Goal: Task Accomplishment & Management: Use online tool/utility

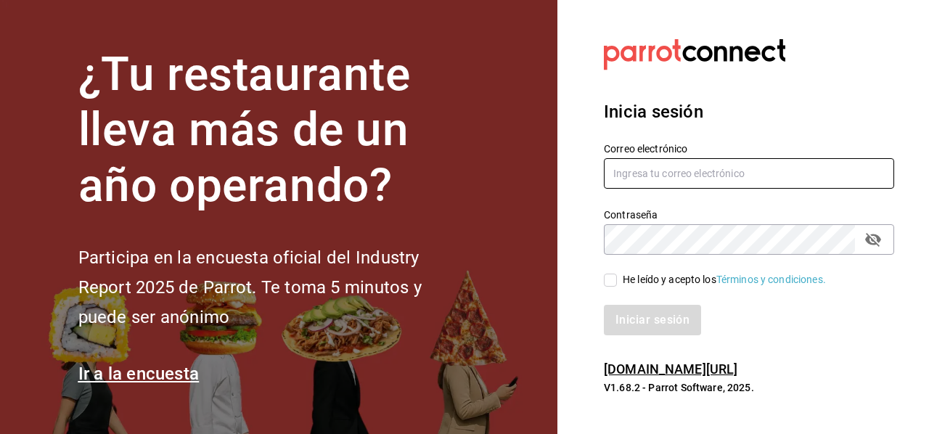
click at [702, 172] on input "text" at bounding box center [749, 173] width 290 height 30
type input "manuel.mendoza@grupocosteno.com"
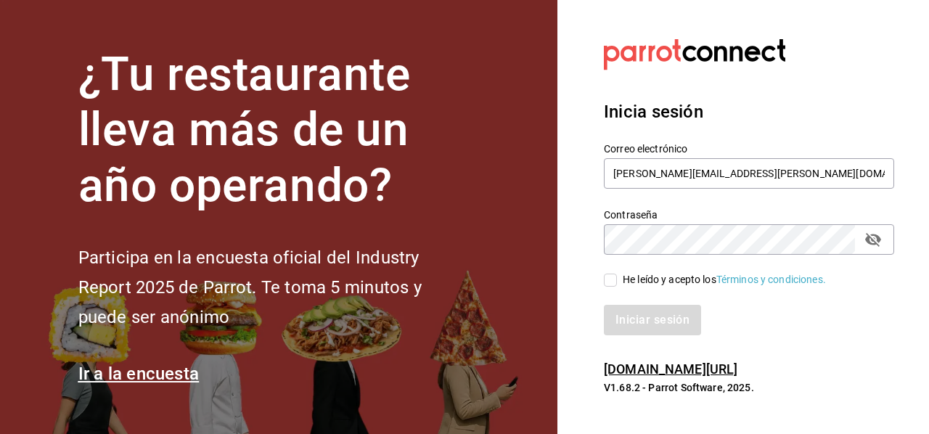
click at [858, 345] on div "Inicia sesión Correo electrónico manuel.mendoza@grupocosteno.com Contraseña Con…" at bounding box center [749, 217] width 290 height 272
click at [641, 283] on div "He leído y acepto los Términos y condiciones." at bounding box center [724, 279] width 203 height 15
click at [617, 283] on input "He leído y acepto los Términos y condiciones." at bounding box center [610, 280] width 13 height 13
checkbox input "true"
click at [649, 323] on button "Iniciar sesión" at bounding box center [653, 320] width 99 height 30
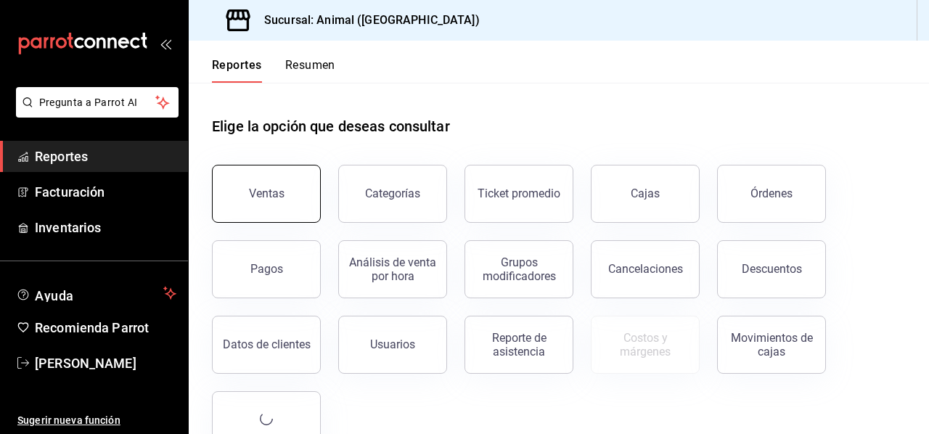
click at [284, 184] on button "Ventas" at bounding box center [266, 194] width 109 height 58
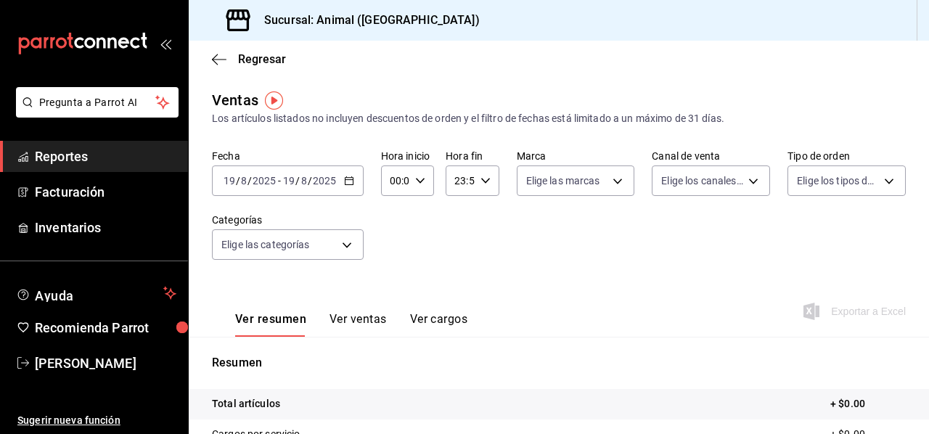
click at [347, 184] on \(Stroke\) "button" at bounding box center [349, 181] width 9 height 8
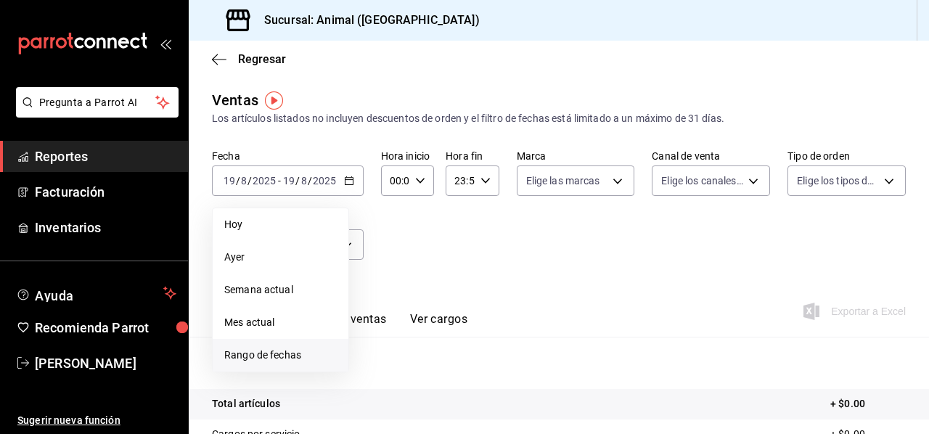
click at [316, 350] on span "Rango de fechas" at bounding box center [280, 355] width 112 height 15
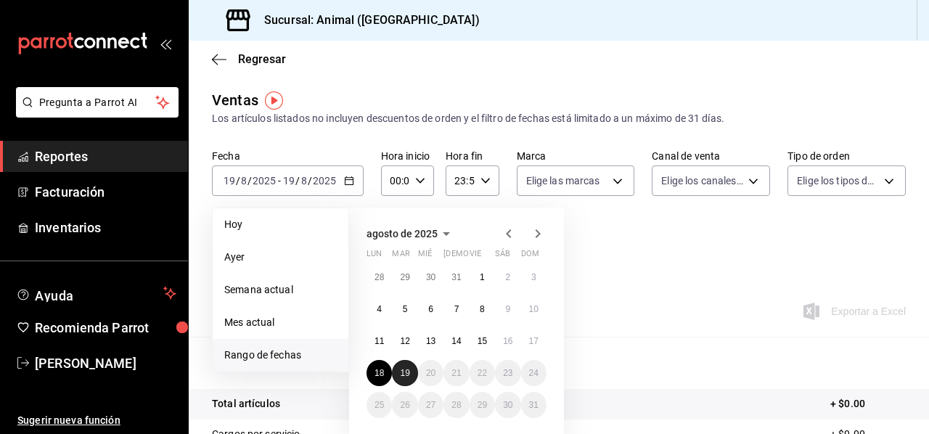
click at [406, 381] on button "19" at bounding box center [404, 373] width 25 height 26
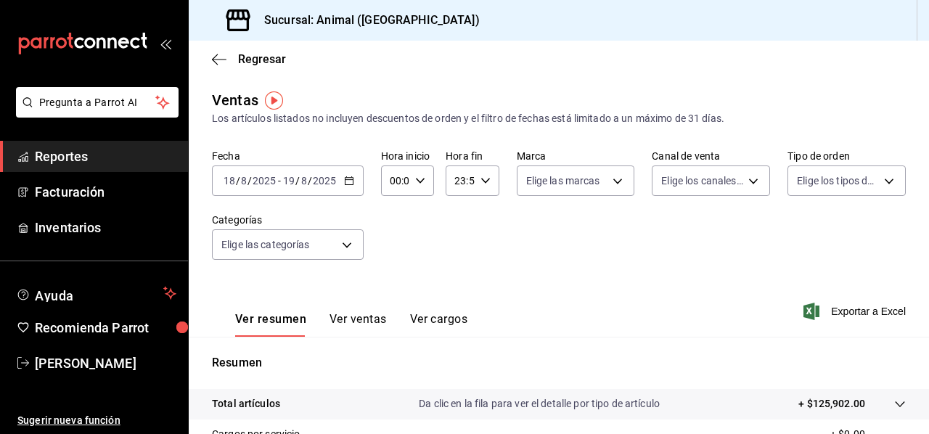
click at [415, 185] on icon "button" at bounding box center [420, 181] width 10 height 10
click at [398, 284] on button "05" at bounding box center [392, 279] width 20 height 29
type input "05:00"
click at [531, 294] on div at bounding box center [464, 217] width 929 height 434
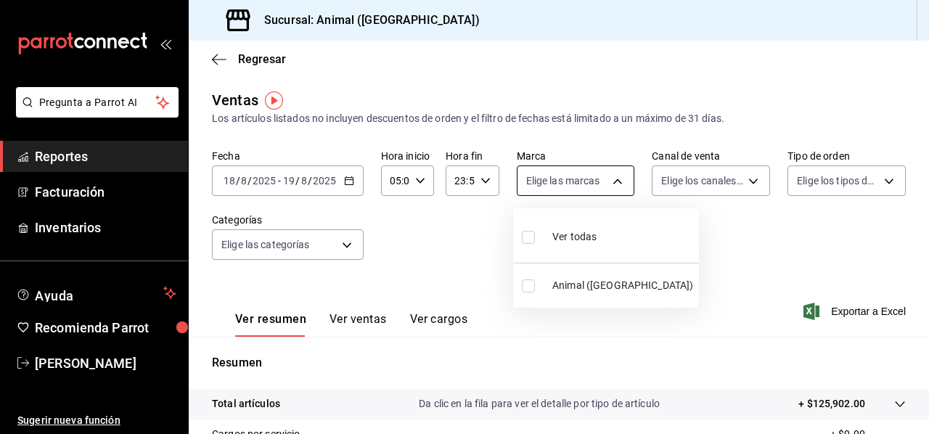
click at [611, 183] on body "Pregunta a Parrot AI Reportes Facturación Inventarios Ayuda Recomienda Parrot […" at bounding box center [464, 217] width 929 height 434
click at [591, 275] on li "Animal ([GEOGRAPHIC_DATA])" at bounding box center [606, 285] width 186 height 33
type input "3f39fcdc-c8c4-4fff-883a-47b345d9391c"
checkbox input "true"
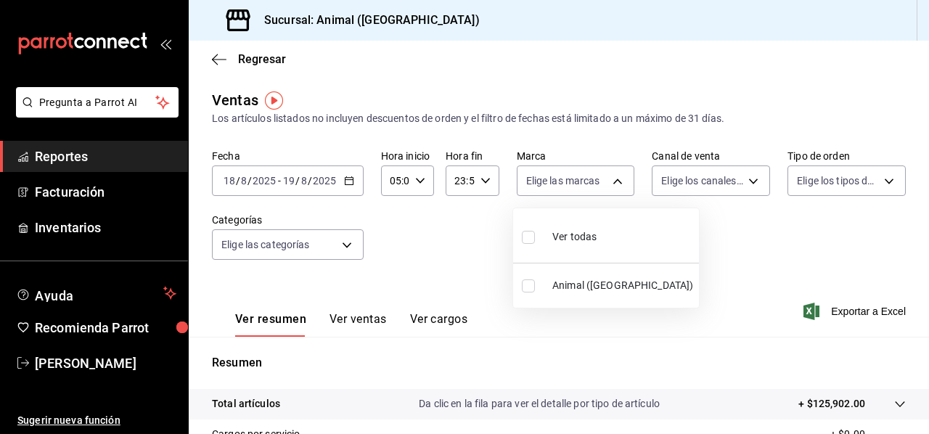
click at [591, 275] on li "Animal ([GEOGRAPHIC_DATA])" at bounding box center [606, 285] width 186 height 33
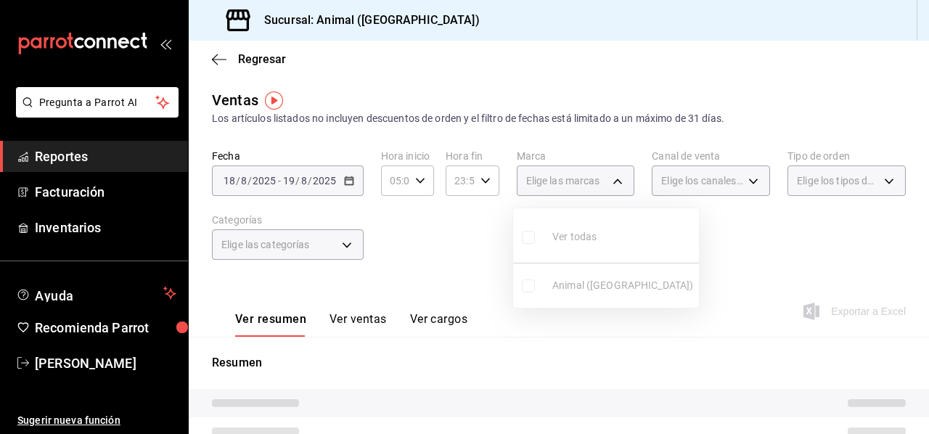
checkbox input "false"
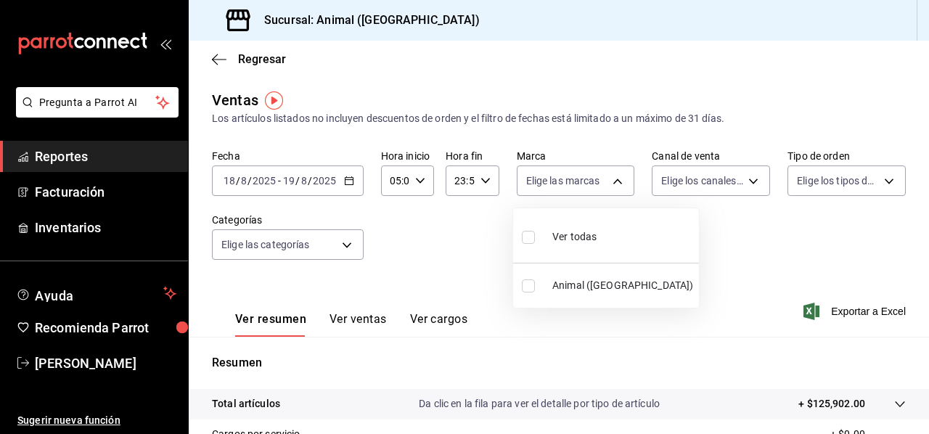
click at [753, 183] on div at bounding box center [464, 217] width 929 height 434
click at [753, 183] on body "Pregunta a Parrot AI Reportes Facturación Inventarios Ayuda Recomienda Parrot […" at bounding box center [464, 217] width 929 height 434
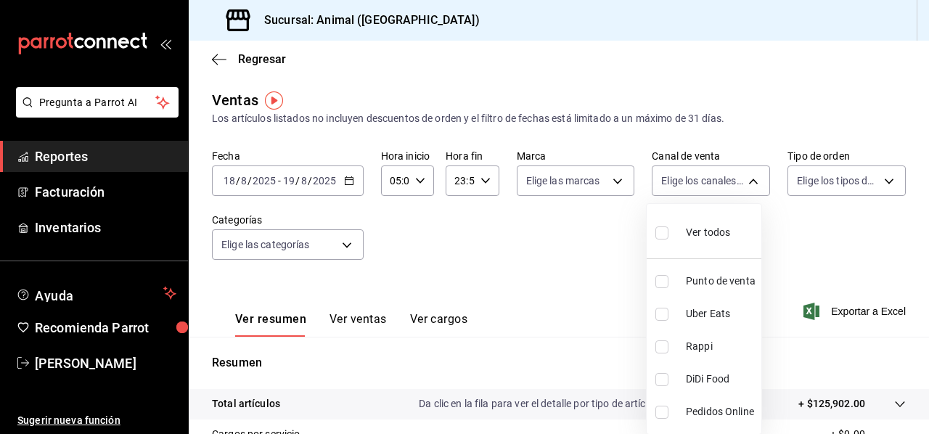
click at [723, 237] on span "Ver todos" at bounding box center [708, 232] width 44 height 15
type input "PARROT,UBER_EATS,RAPPI,DIDI_FOOD,ONLINE"
checkbox input "true"
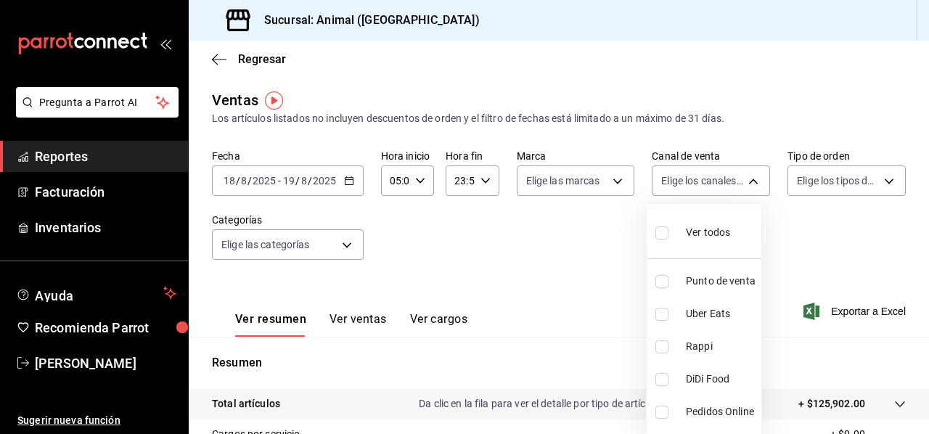
checkbox input "true"
click at [623, 172] on div at bounding box center [464, 217] width 929 height 434
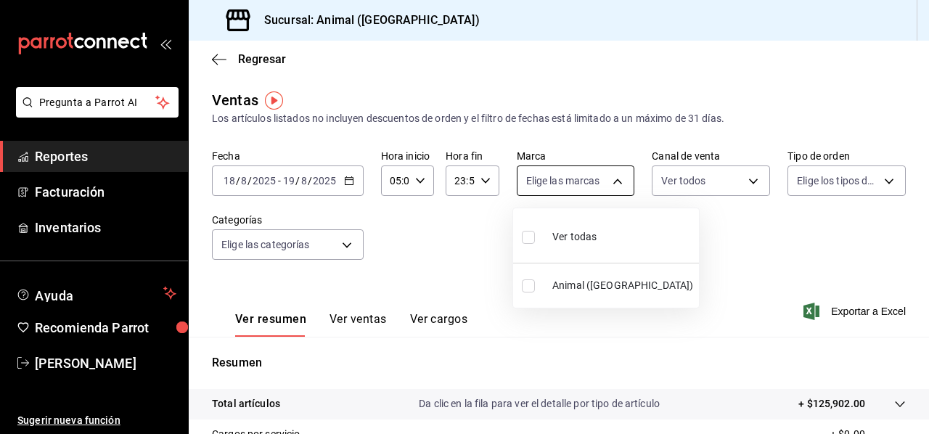
click at [616, 185] on body "Pregunta a Parrot AI Reportes Facturación Inventarios Ayuda Recomienda Parrot […" at bounding box center [464, 217] width 929 height 434
click at [556, 224] on div "Ver todas" at bounding box center [559, 235] width 75 height 31
type input "3f39fcdc-c8c4-4fff-883a-47b345d9391c"
checkbox input "true"
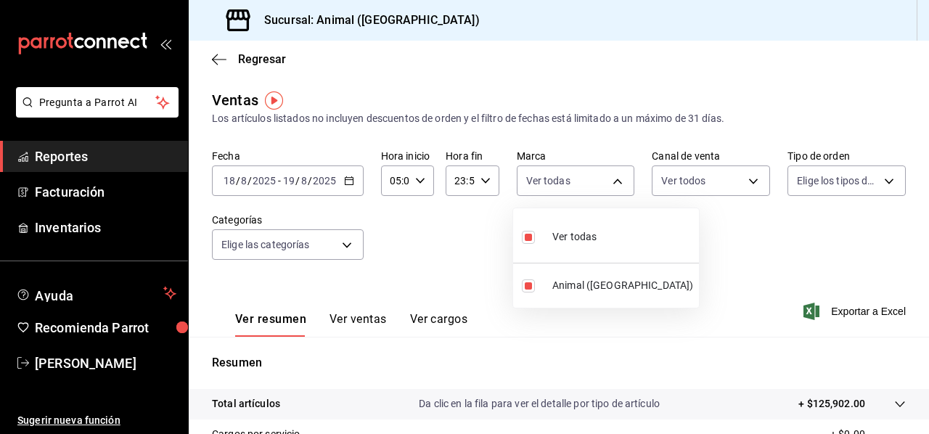
click at [812, 182] on div at bounding box center [464, 217] width 929 height 434
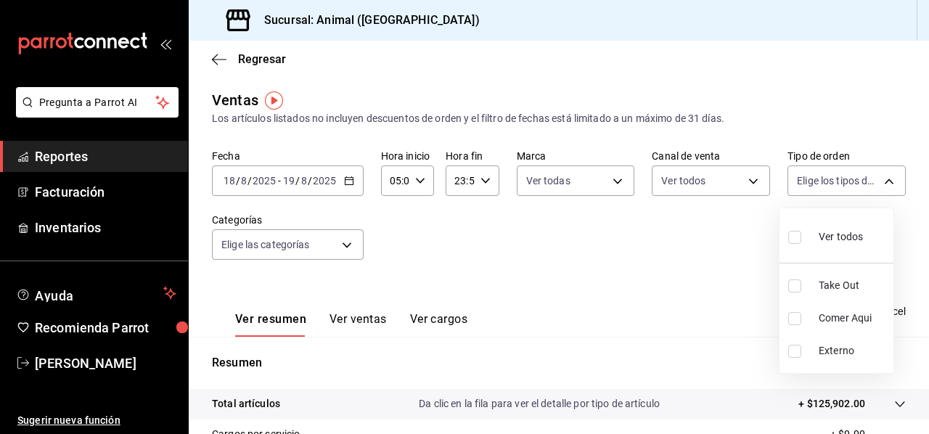
click at [812, 182] on body "Pregunta a Parrot AI Reportes Facturación Inventarios Ayuda Recomienda Parrot […" at bounding box center [464, 217] width 929 height 434
click at [823, 220] on div "Ver todos" at bounding box center [825, 235] width 75 height 31
type input "3f245141-8cb2-4099-bf0f-bc16ed99609a,be50bec9-a7ef-41cc-9154-7015b9ad380c,EXTER…"
checkbox input "true"
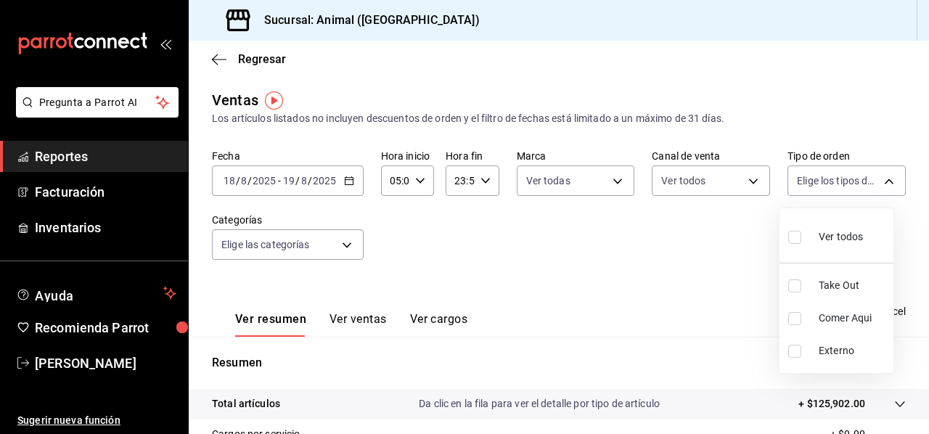
checkbox input "true"
click at [298, 255] on div at bounding box center [464, 217] width 929 height 434
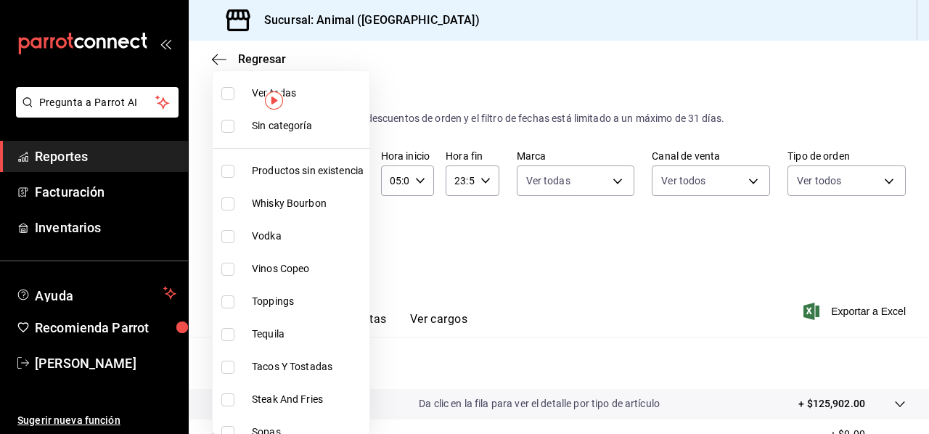
click at [324, 244] on body "Pregunta a Parrot AI Reportes Facturación Inventarios Ayuda Recomienda Parrot […" at bounding box center [464, 217] width 929 height 434
click at [291, 98] on span "Ver todas" at bounding box center [308, 93] width 112 height 15
type input "ab590da7-d0c4-47a8-ac4f-44aecaaca930,928f1d8c-49b4-4cad-a5c8-35f7885dcb7c,2440b…"
checkbox input "true"
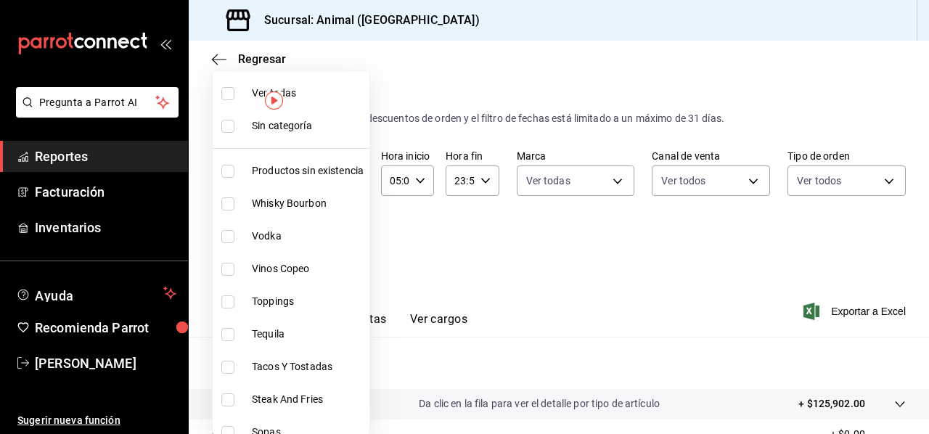
checkbox input "true"
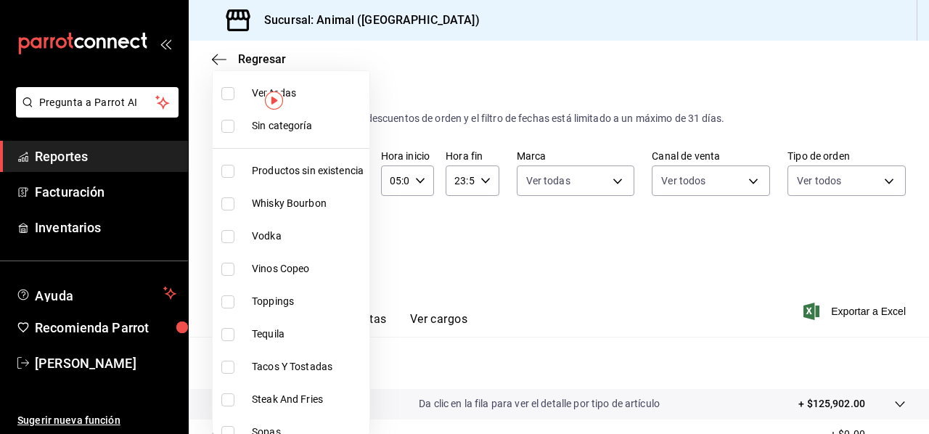
checkbox input "true"
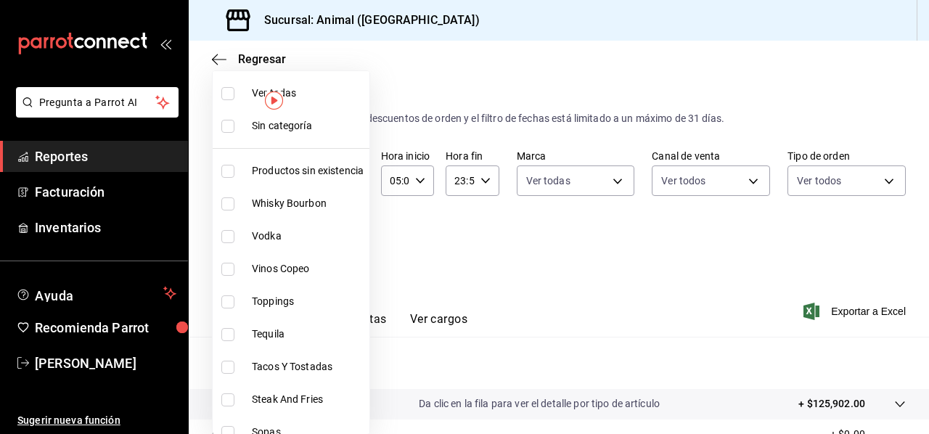
checkbox input "true"
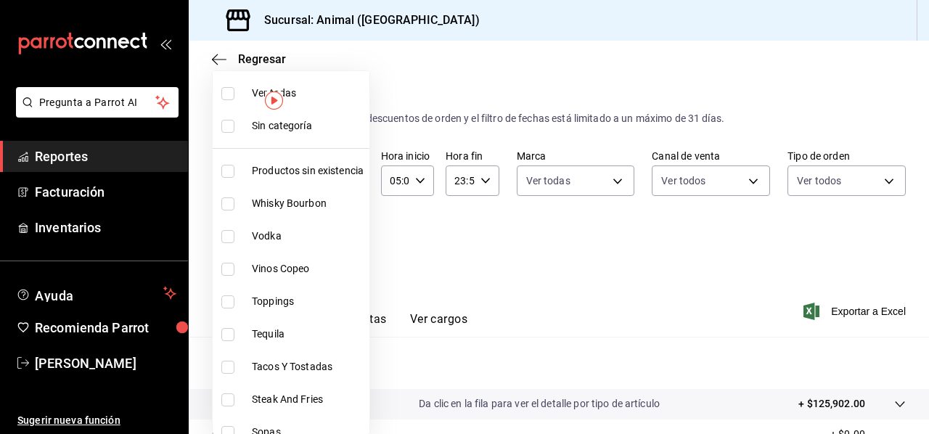
checkbox input "true"
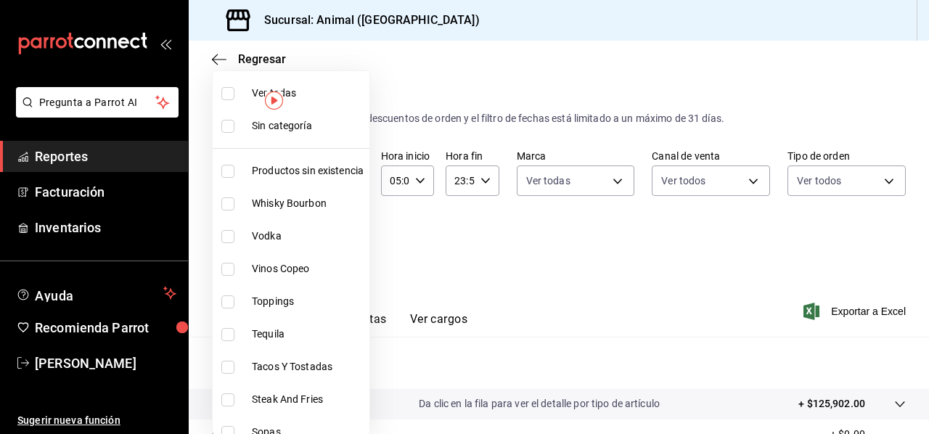
checkbox input "true"
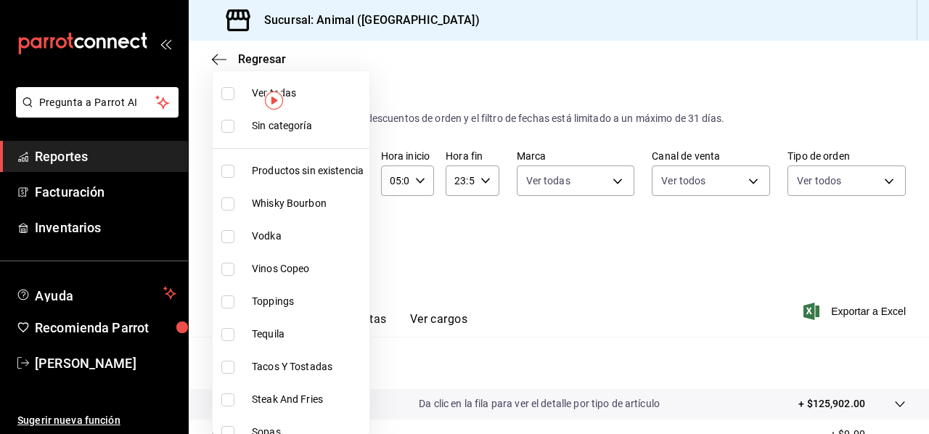
checkbox input "true"
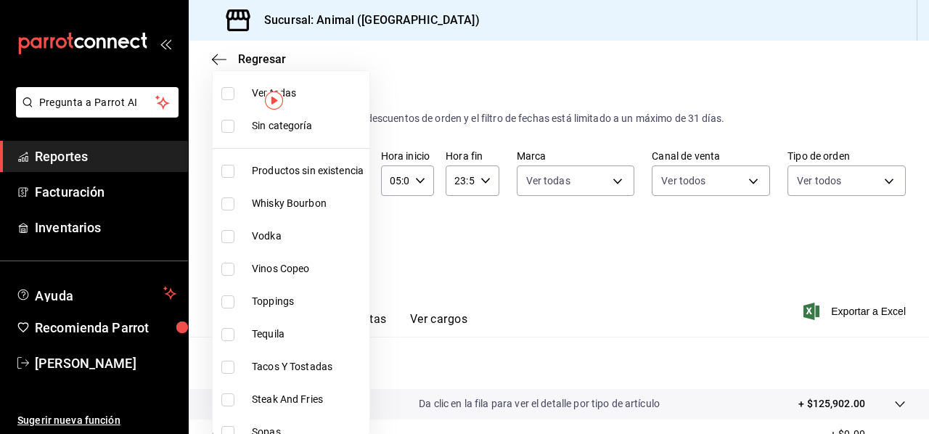
checkbox input "true"
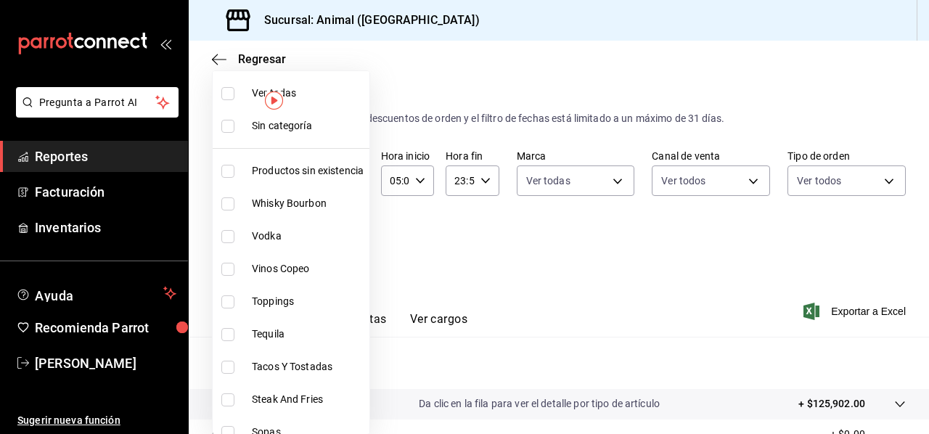
checkbox input "true"
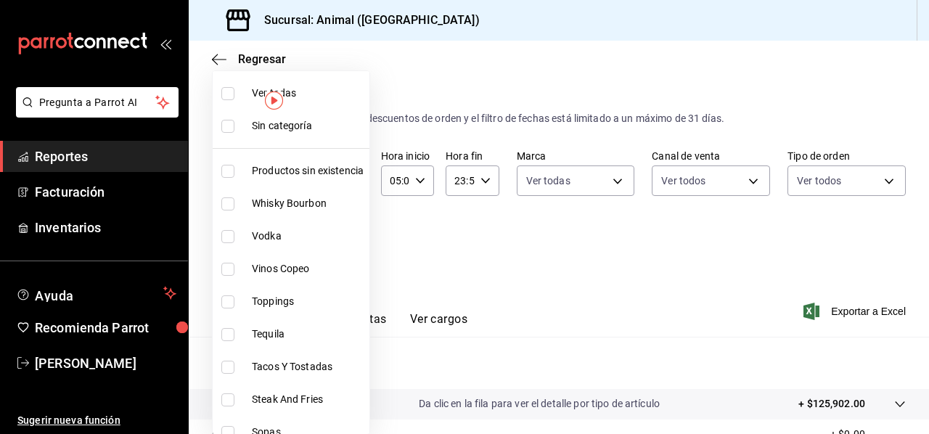
checkbox input "true"
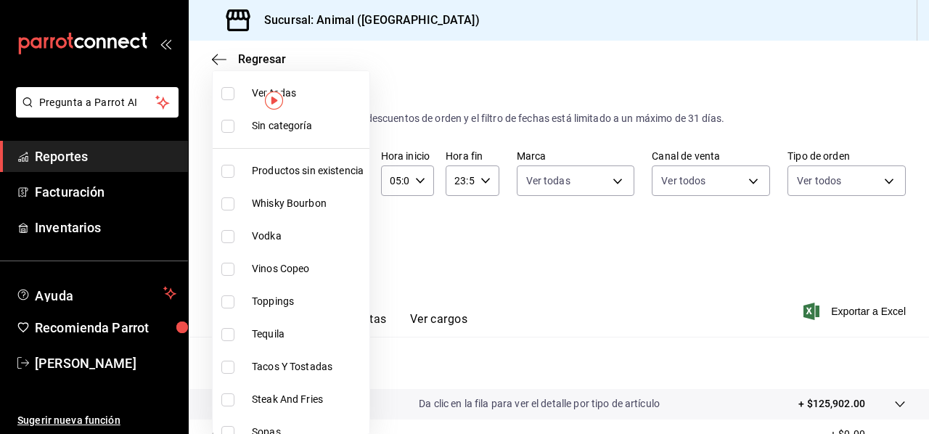
checkbox input "true"
click at [492, 237] on div at bounding box center [464, 217] width 929 height 434
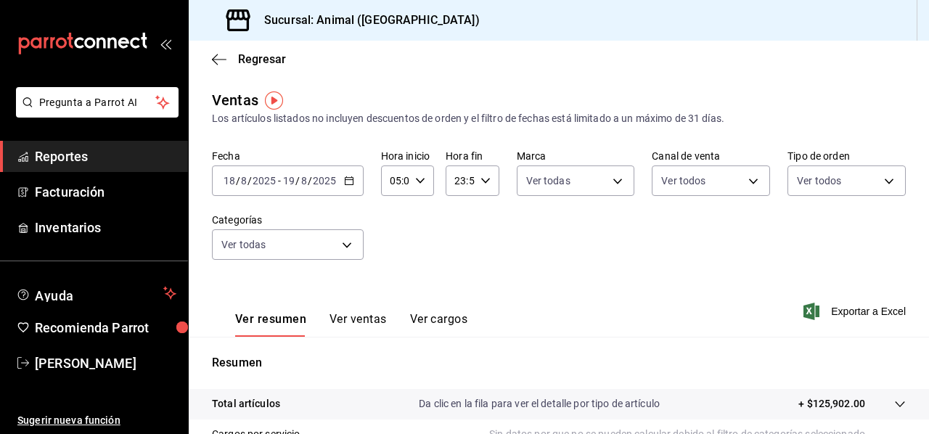
click at [364, 321] on button "Ver ventas" at bounding box center [357, 324] width 57 height 25
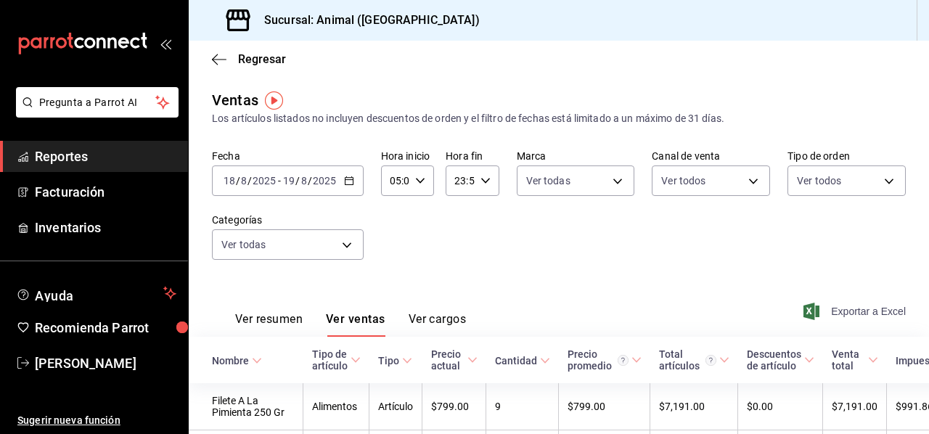
click at [827, 319] on span "Exportar a Excel" at bounding box center [855, 311] width 99 height 17
